Goal: Task Accomplishment & Management: Complete application form

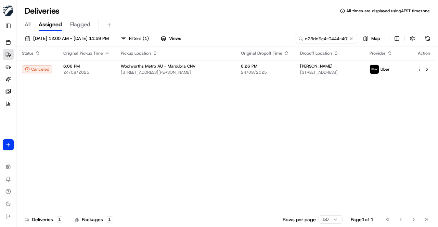
drag, startPoint x: 0, startPoint y: 0, endPoint x: 352, endPoint y: 37, distance: 354.4
click at [352, 37] on button at bounding box center [350, 38] width 7 height 7
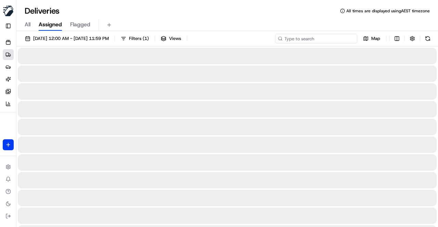
click at [338, 40] on input at bounding box center [316, 39] width 82 height 10
paste input "709865aa-64d1-4e66-bdbb-98fc98f41dd1"
type input "709865aa-64d1-4e66-bdbb-98fc98f41dd1"
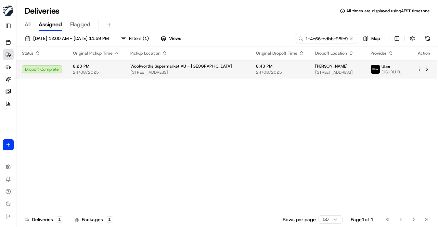
click at [211, 67] on span "Woolworths Supermarket AU - [GEOGRAPHIC_DATA]" at bounding box center [181, 66] width 102 height 5
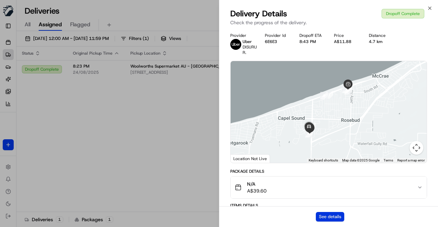
click at [328, 217] on button "See details" at bounding box center [330, 217] width 28 height 10
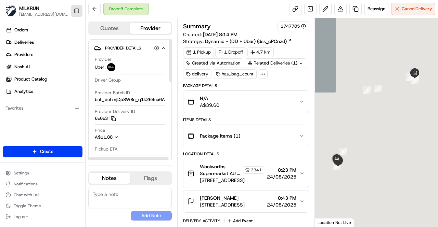
click at [74, 11] on button "Toggle Sidebar" at bounding box center [77, 11] width 12 height 12
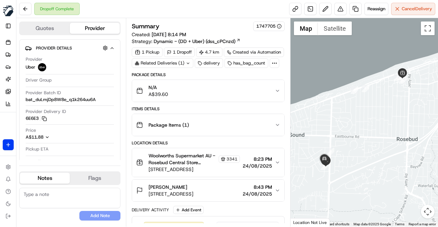
click at [181, 72] on div "Package Details" at bounding box center [208, 74] width 153 height 5
click at [223, 74] on div "Package Details" at bounding box center [208, 74] width 153 height 5
click at [170, 9] on div "Dropoff Complete Reassign Cancel Delivery" at bounding box center [226, 9] width 421 height 18
click at [205, 72] on div "Package Details" at bounding box center [208, 74] width 153 height 5
click at [354, 10] on link at bounding box center [355, 9] width 12 height 12
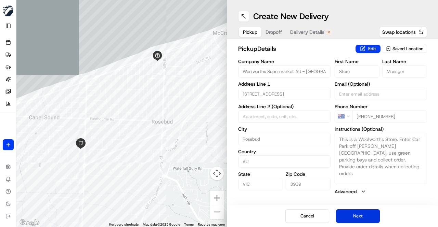
click at [358, 216] on button "Next" at bounding box center [358, 217] width 44 height 14
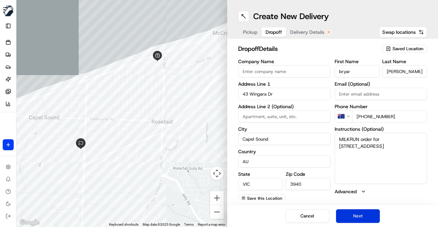
click at [358, 216] on button "Next" at bounding box center [358, 217] width 44 height 14
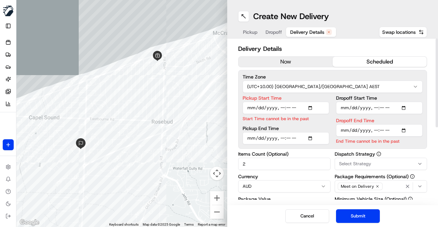
click at [287, 57] on button "now" at bounding box center [285, 62] width 94 height 10
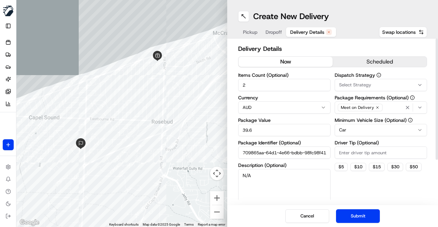
click at [255, 83] on input "2" at bounding box center [284, 85] width 92 height 12
click at [255, 127] on input "39.6" at bounding box center [284, 130] width 92 height 12
drag, startPoint x: 259, startPoint y: 129, endPoint x: 232, endPoint y: 130, distance: 27.0
click at [232, 130] on div "Delivery Details now scheduled Items Count (Optional) 2 Currency AUD Package Va…" at bounding box center [332, 122] width 211 height 167
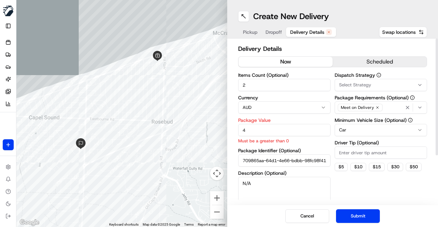
type input "4"
click at [261, 185] on textarea "N/A" at bounding box center [284, 196] width 92 height 38
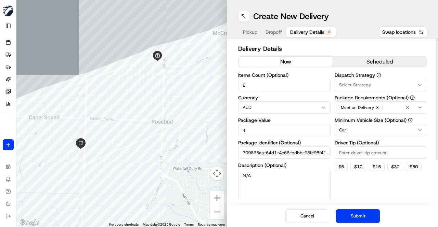
drag, startPoint x: 264, startPoint y: 181, endPoint x: 226, endPoint y: 175, distance: 38.4
click at [226, 175] on div "← Move left → Move right ↑ Move up ↓ Move down + Zoom in - Zoom out Home Jump l…" at bounding box center [226, 113] width 421 height 227
paste textarea "*Lebanese Cucumbers Each"
click at [243, 175] on textarea "*Lebanese Cucumbers Each" at bounding box center [284, 188] width 92 height 38
type textarea "Lebanese Cucumbers x2"
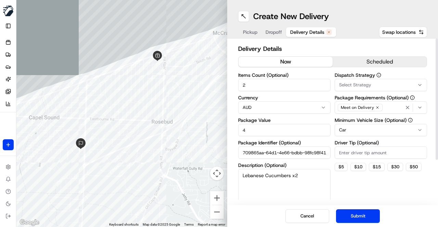
click at [351, 188] on div "Dispatch Strategy Select Strategy Package Requirements (Optional) Meet on Deliv…" at bounding box center [380, 140] width 92 height 135
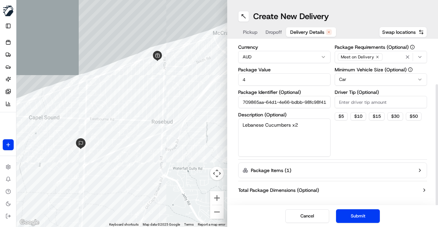
scroll to position [59, 0]
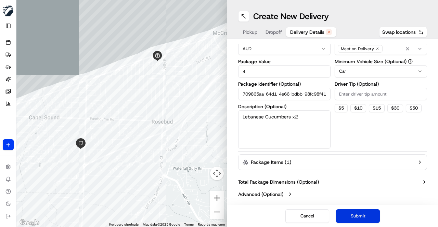
click at [357, 219] on button "Submit" at bounding box center [358, 217] width 44 height 14
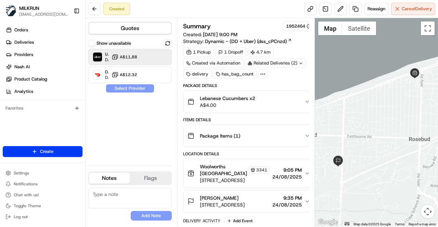
click at [127, 58] on span "A$11.88" at bounding box center [128, 56] width 17 height 5
click at [129, 89] on button "Assign Provider" at bounding box center [130, 88] width 49 height 8
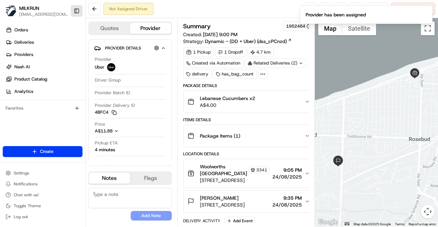
click at [76, 12] on button "Toggle Sidebar" at bounding box center [77, 11] width 12 height 12
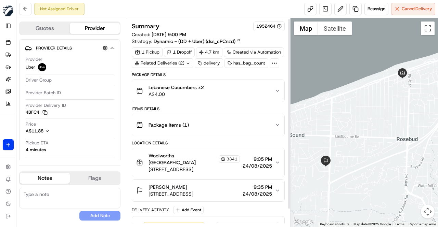
scroll to position [20, 0]
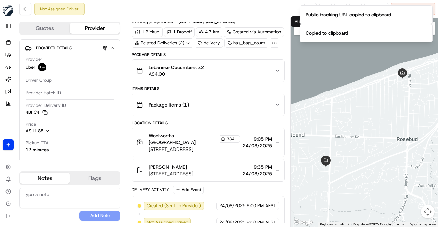
click at [182, 121] on div "Location Details" at bounding box center [208, 122] width 153 height 5
click at [426, 12] on icon "Notifications (F8)" at bounding box center [426, 11] width 3 height 3
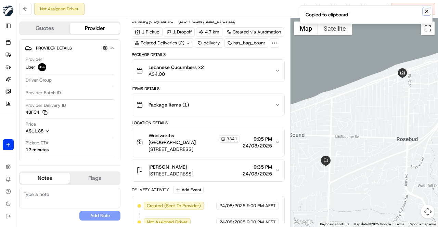
click at [426, 12] on icon "Notifications (F8)" at bounding box center [426, 11] width 5 height 5
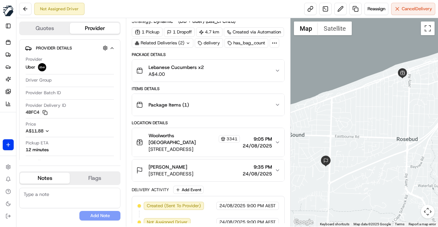
click at [241, 86] on div "Items Details" at bounding box center [208, 88] width 153 height 5
click at [226, 177] on div "Package Details Lebanese Cucumbers x2 A$4.00 Items Details Package Items ( 1 ) …" at bounding box center [208, 142] width 153 height 181
click at [291, 6] on div "Not Assigned Driver Reassign Cancel Delivery" at bounding box center [226, 9] width 421 height 18
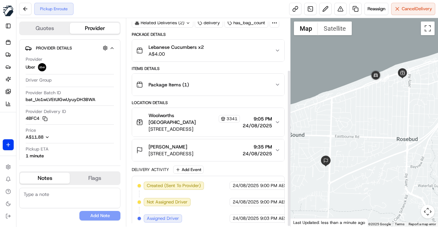
scroll to position [69, 0]
